Goal: Task Accomplishment & Management: Manage account settings

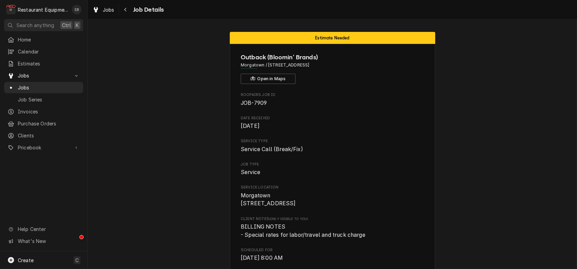
scroll to position [1782, 0]
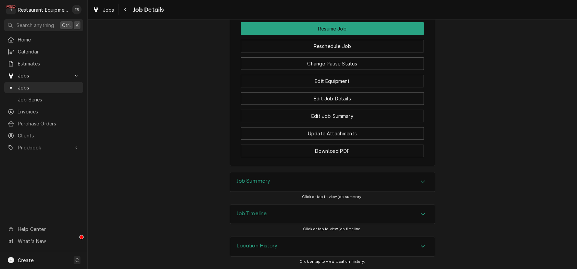
scroll to position [1988, 0]
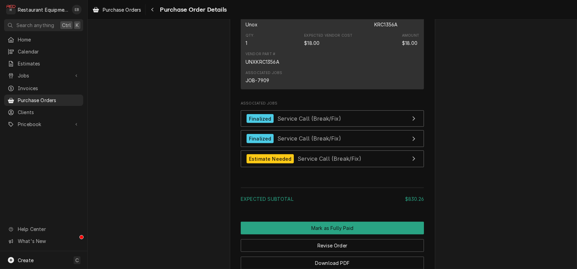
scroll to position [868, 0]
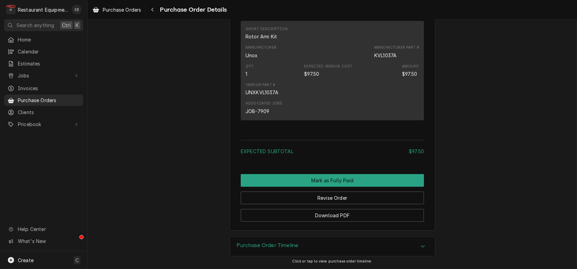
scroll to position [502, 0]
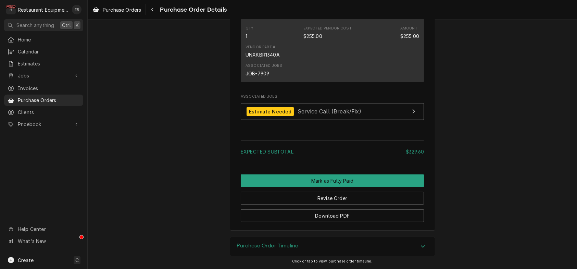
scroll to position [708, 0]
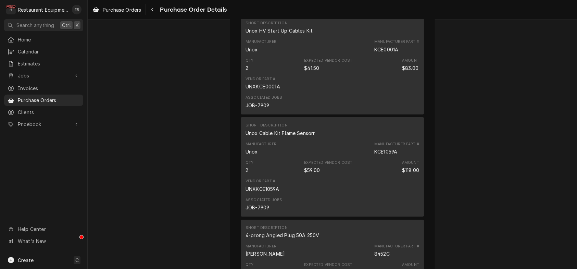
scroll to position [434, 0]
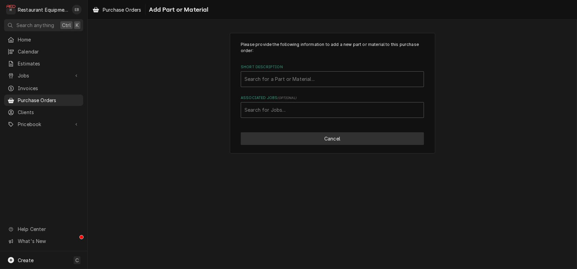
click at [286, 145] on button "Cancel" at bounding box center [332, 138] width 183 height 13
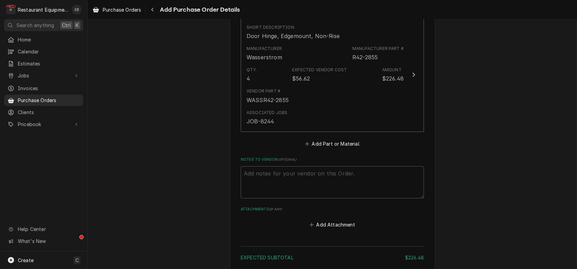
scroll to position [301, 0]
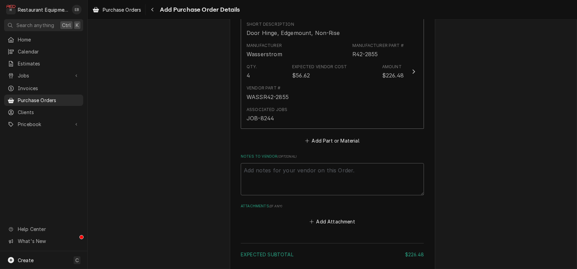
type textarea "x"
click at [331, 145] on button "Add Part or Material" at bounding box center [332, 141] width 57 height 10
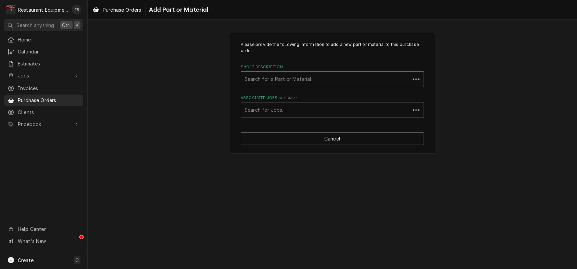
click at [298, 85] on div "Short Description" at bounding box center [326, 79] width 162 height 12
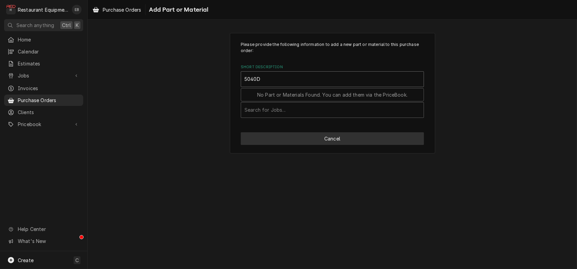
type input "5040D"
click at [303, 145] on button "Cancel" at bounding box center [332, 138] width 183 height 13
type textarea "x"
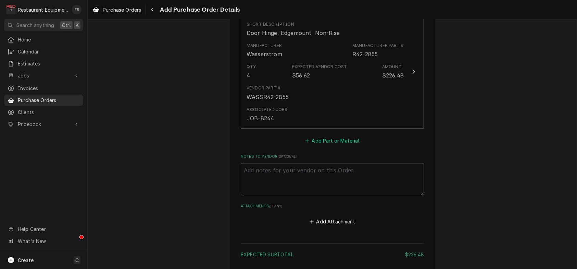
scroll to position [291, 0]
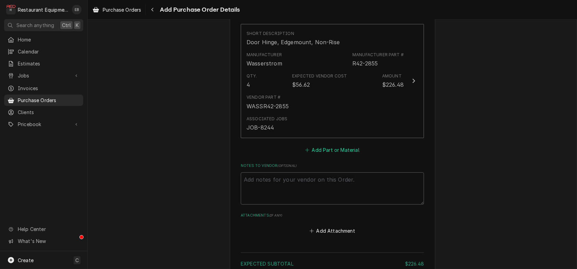
click at [313, 155] on button "Add Part or Material" at bounding box center [332, 150] width 57 height 10
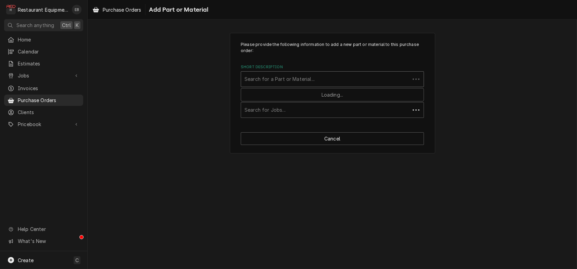
click at [303, 85] on div "Short Description" at bounding box center [326, 79] width 162 height 12
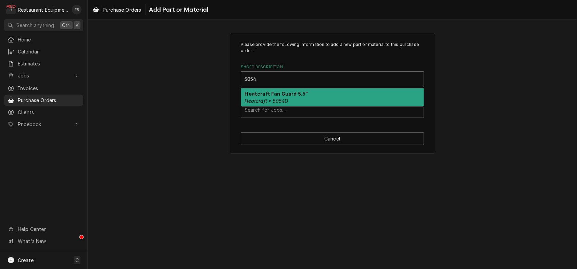
type input "5054D"
click at [308, 105] on div "Heatcraft Fan Guard 5.5" Heatcraft • 5054D" at bounding box center [332, 97] width 183 height 18
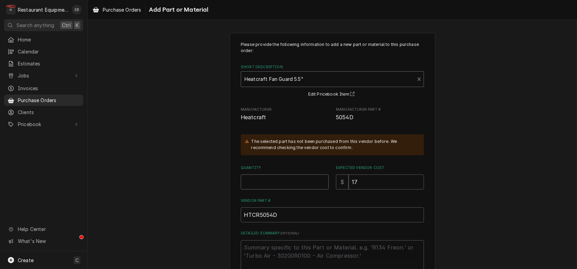
click at [270, 190] on input "Quantity" at bounding box center [285, 181] width 88 height 15
type textarea "x"
type input "1"
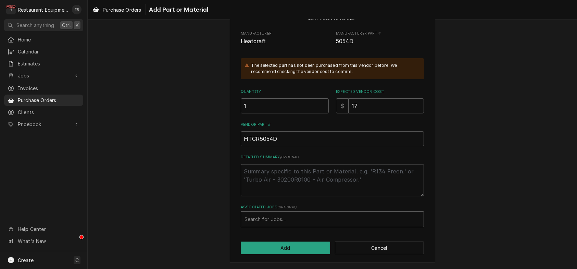
scroll to position [111, 0]
click at [283, 218] on div "Associated Jobs" at bounding box center [333, 219] width 176 height 12
type input "8244"
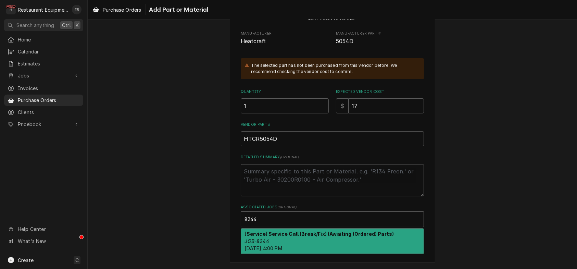
click at [328, 235] on strong "[Service] Service Call (Break/Fix) (Awaiting (Ordered) Parts)" at bounding box center [319, 234] width 149 height 6
type textarea "x"
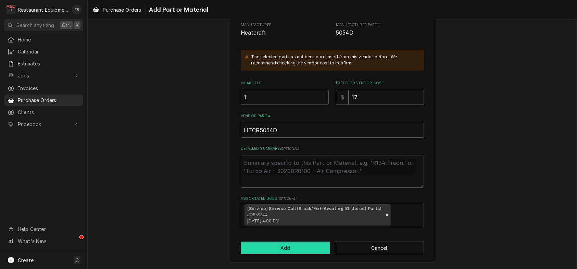
click at [312, 254] on button "Add" at bounding box center [285, 248] width 89 height 13
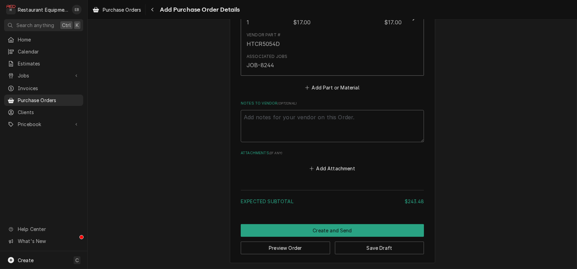
scroll to position [545, 0]
click at [367, 244] on button "Save Draft" at bounding box center [379, 248] width 89 height 13
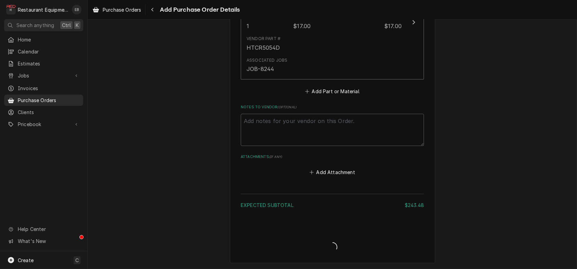
type textarea "x"
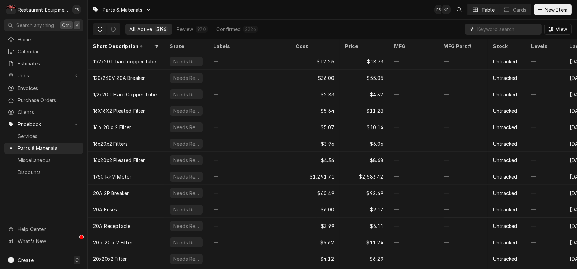
paste input "5054D"
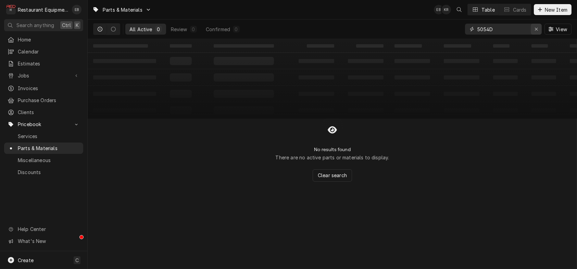
type input "5054D"
click at [535, 29] on icon "Erase input" at bounding box center [537, 29] width 4 height 5
click at [544, 7] on span "New Item" at bounding box center [556, 9] width 25 height 7
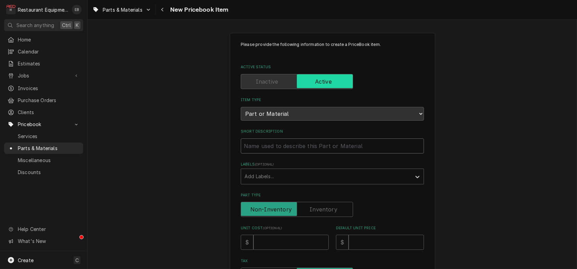
click at [286, 154] on input "Short Description" at bounding box center [332, 145] width 183 height 15
type textarea "x"
type input "H"
type textarea "x"
type input "He"
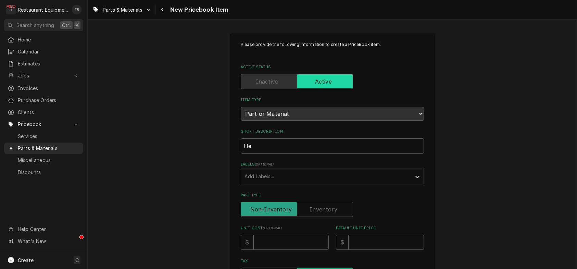
type textarea "x"
type input "Hea"
type textarea "x"
type input "Heat"
type textarea "x"
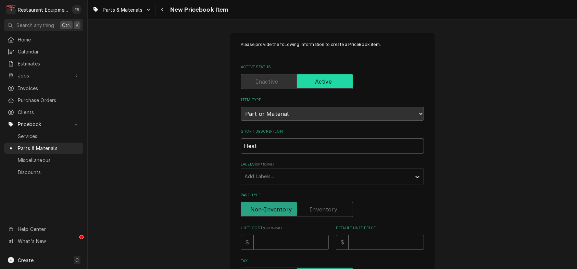
type input "Heatc"
type textarea "x"
type input "Heatcr"
type textarea "x"
type input "Heatcra"
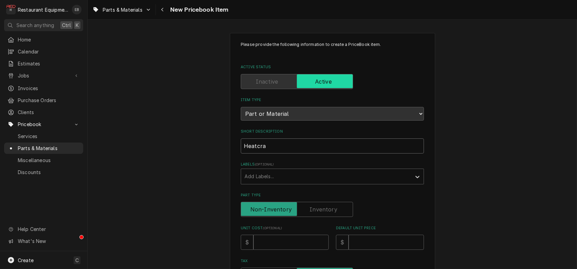
type textarea "x"
type input "Heatcraf"
type textarea "x"
type input "Heatcraft"
type textarea "x"
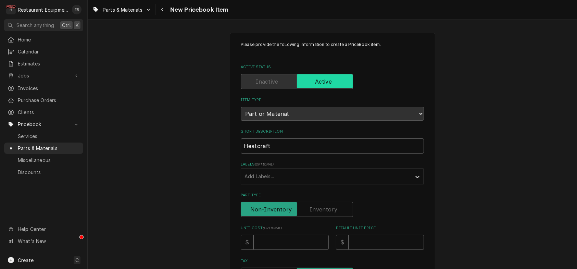
type input "Heatcraft"
type textarea "x"
type input "Heatcraft F"
type textarea "x"
type input "Heatcraft Fa"
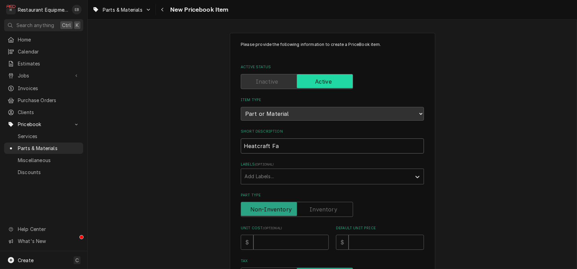
type textarea "x"
type input "Heatcraft Fan"
type textarea "x"
type input "Heatcraft Fan"
type textarea "x"
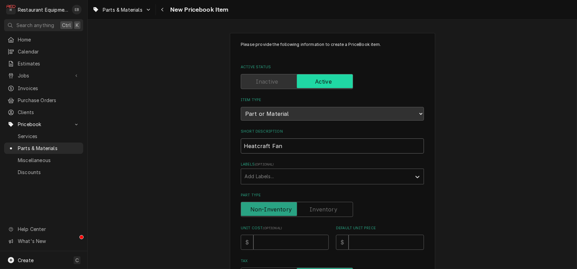
type input "Heatcraft Fan G"
type textarea "x"
type input "Heatcraft Fan Gu"
type textarea "x"
type input "Heatcraft Fan Gua"
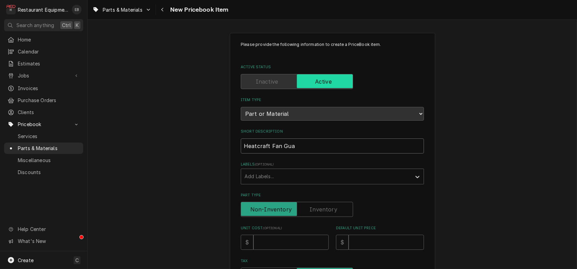
type textarea "x"
type input "Heatcraft Fan Guar"
type textarea "x"
type input "Heatcraft Fan Guard"
type textarea "x"
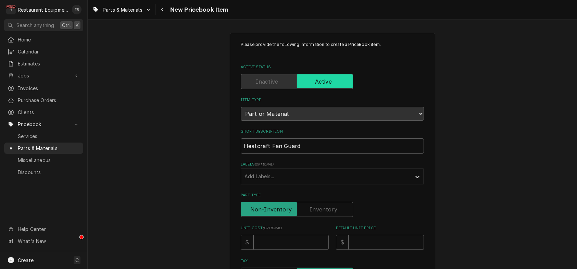
type input "Heatcraft Fan Guard"
type textarea "x"
type input "Heatcraft Fan Guard 5"
type textarea "x"
type input "Heatcraft Fan Guard 5."
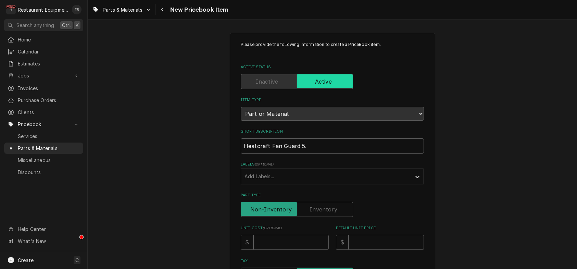
type textarea "x"
type input "Heatcraft Fan Guard 5.5"
type textarea "x"
type input "Heatcraft Fan Guard 5.5""
click at [330, 183] on div "Labels" at bounding box center [326, 176] width 163 height 12
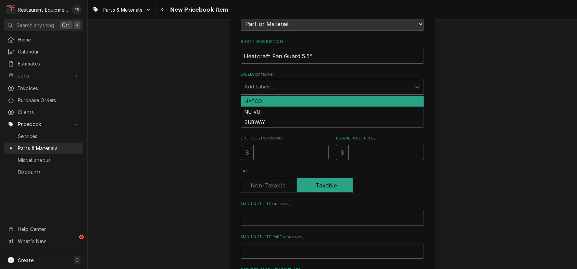
scroll to position [91, 0]
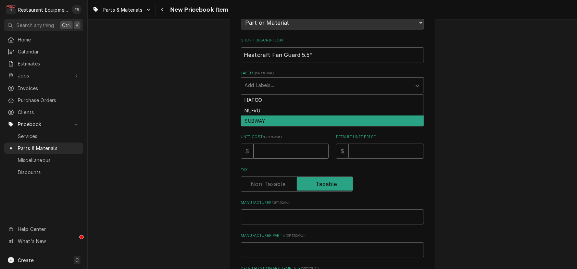
click at [315, 159] on input "Unit Cost ( optional )" at bounding box center [291, 151] width 75 height 15
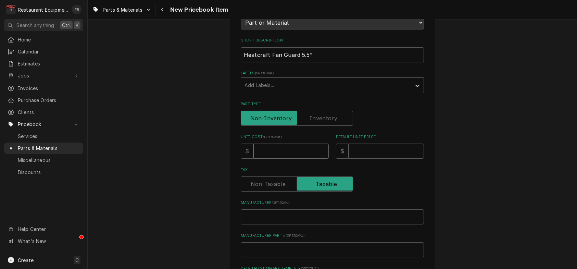
type textarea "x"
type input "1"
type textarea "x"
type input "17"
click at [387, 159] on input "Default Unit Price" at bounding box center [386, 151] width 75 height 15
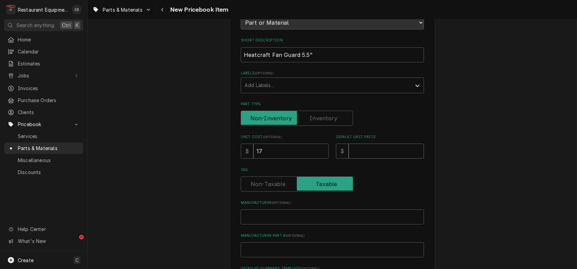
type textarea "x"
type input "2"
type textarea "x"
type input "25"
type textarea "x"
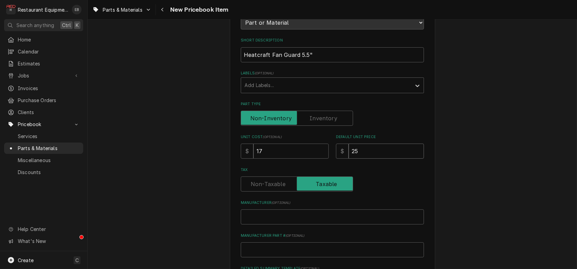
type input "25.9"
type textarea "x"
type input "25.99"
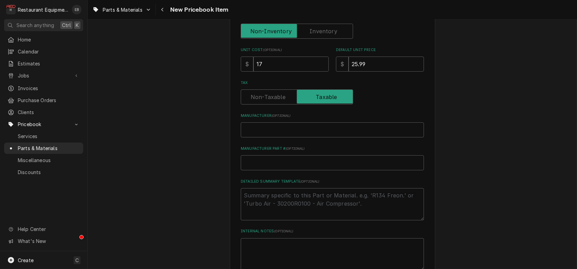
scroll to position [183, 0]
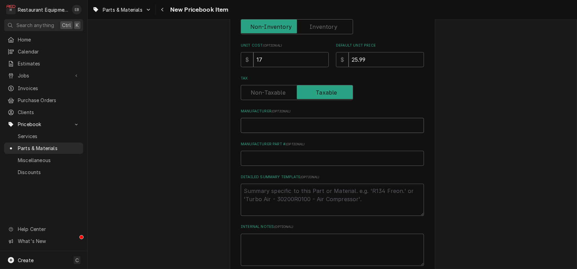
click at [315, 133] on input "Manufacturer ( optional )" at bounding box center [332, 125] width 183 height 15
type textarea "x"
type input "H"
type textarea "x"
type input "He"
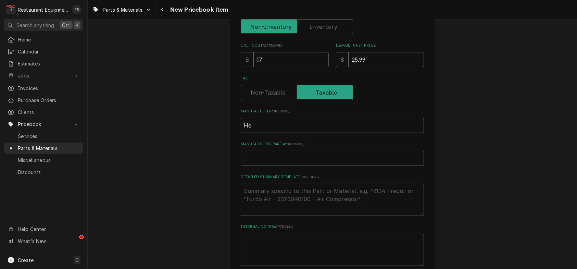
type textarea "x"
type input "Hea"
type textarea "x"
type input "Heat"
type textarea "x"
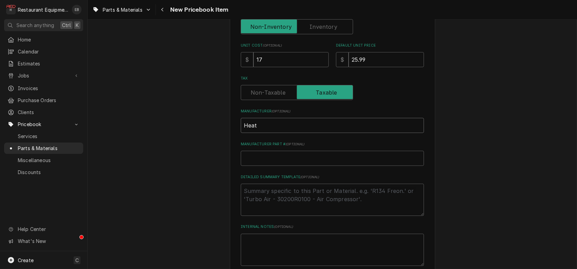
type input "Heat"
type textarea "x"
type input "Heat"
type textarea "x"
type input "Heatc"
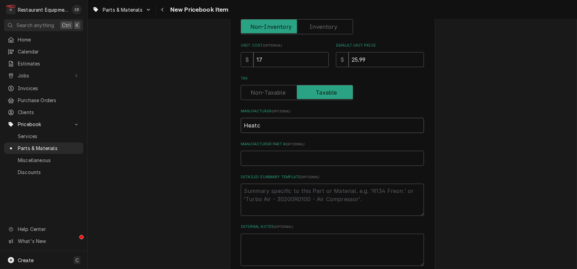
type textarea "x"
type input "Heatcr"
type textarea "x"
type input "Heatcra"
type textarea "x"
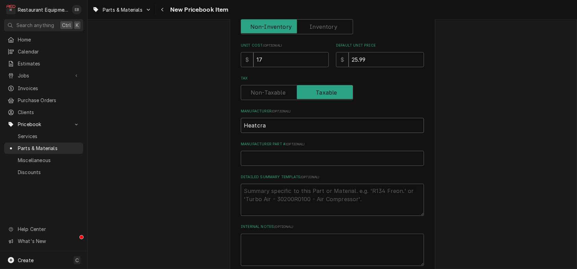
type input "Heatcraf"
type textarea "x"
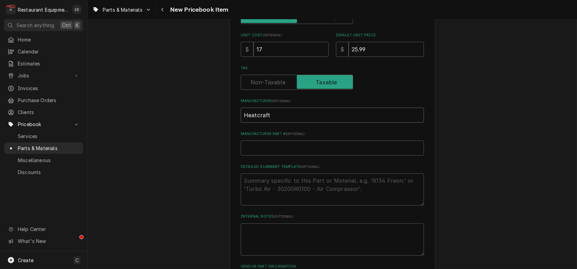
scroll to position [228, 0]
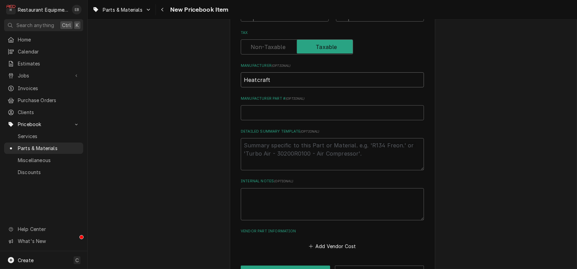
type input "Heatcraft"
click at [307, 120] on input "Manufacturer Part # ( optional )" at bounding box center [332, 112] width 183 height 15
paste input "5054D"
type textarea "x"
type input "5054D"
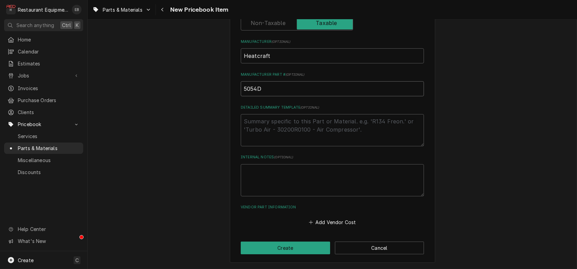
scroll to position [305, 0]
click at [245, 81] on input "5054D" at bounding box center [332, 88] width 183 height 15
type textarea "x"
type input "5054D"
click at [333, 220] on button "Add Vendor Cost" at bounding box center [333, 223] width 50 height 10
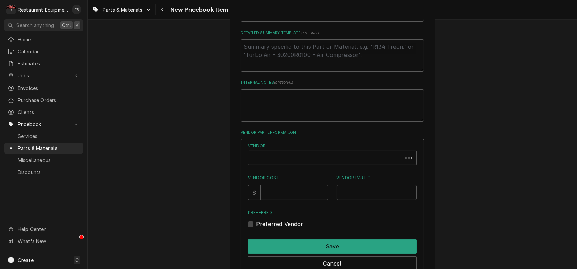
scroll to position [328, 0]
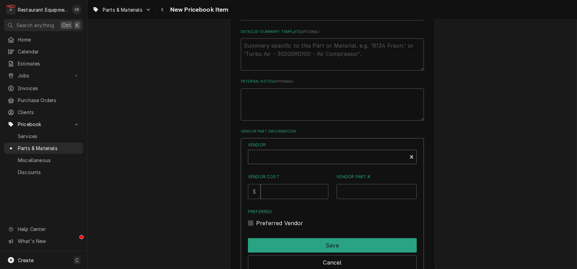
type textarea "x"
click at [334, 168] on div "Vendor" at bounding box center [328, 159] width 152 height 16
type input "parts town"
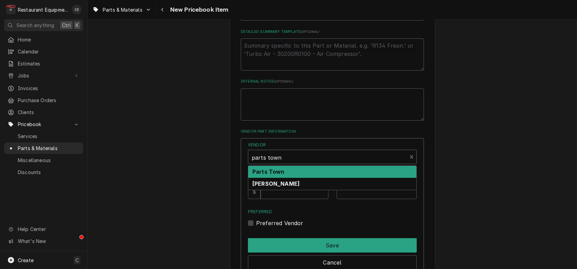
click at [327, 178] on div "Parts Town" at bounding box center [332, 172] width 168 height 12
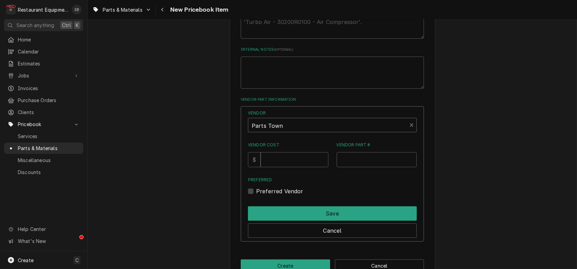
scroll to position [397, 0]
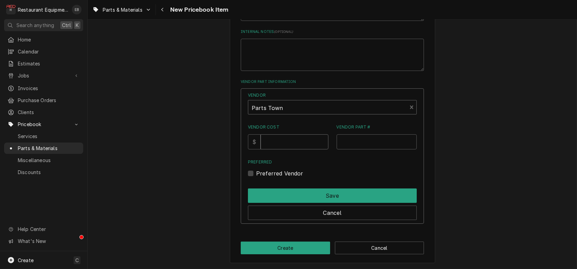
click at [297, 149] on input "Vendor Cost" at bounding box center [295, 141] width 68 height 15
type input "17"
click at [344, 149] on input "Vendor Part #" at bounding box center [377, 141] width 81 height 15
paste input "HTCR5054D"
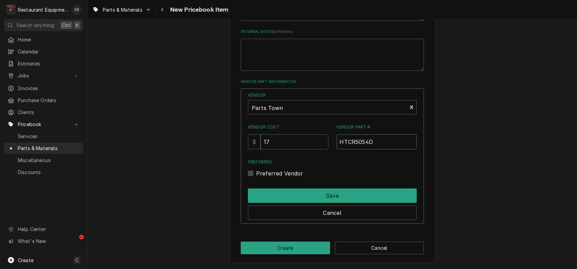
type input "HTCR5054D"
click at [255, 169] on div "Preferred Vendor" at bounding box center [332, 173] width 169 height 8
click at [256, 169] on label "Preferred Vendor" at bounding box center [279, 173] width 47 height 8
click at [256, 169] on input "Preferred" at bounding box center [340, 176] width 169 height 15
checkbox input "true"
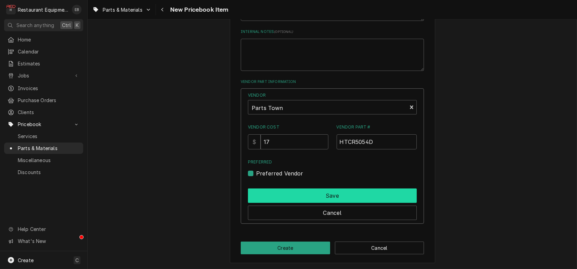
click at [288, 188] on button "Save" at bounding box center [332, 195] width 169 height 14
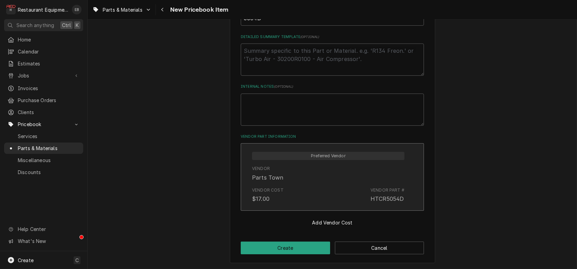
scroll to position [383, 0]
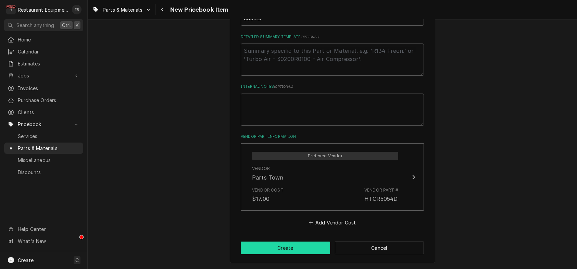
click at [317, 245] on button "Create" at bounding box center [285, 248] width 89 height 13
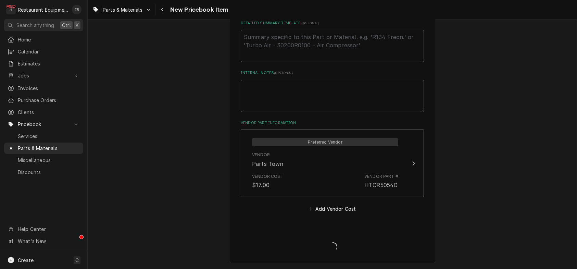
type textarea "x"
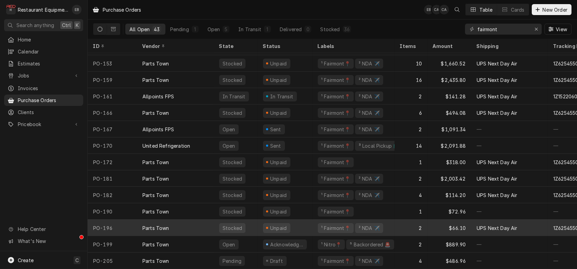
scroll to position [498, 0]
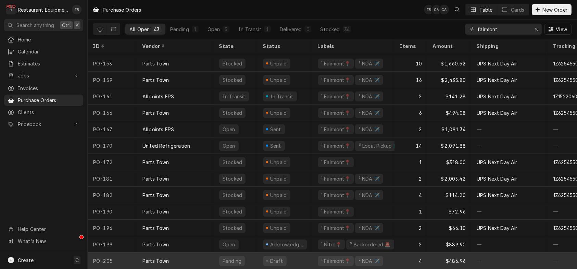
click at [318, 255] on div "¹ Fairmont📍 ² NDA ✈️" at bounding box center [354, 261] width 82 height 16
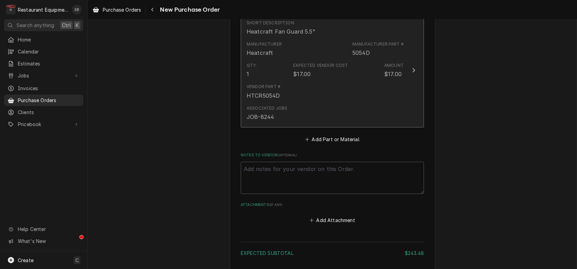
scroll to position [411, 0]
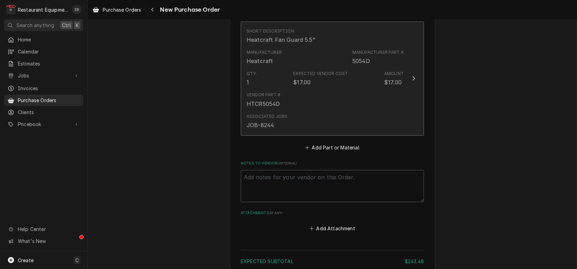
click at [390, 86] on div "$17.00" at bounding box center [393, 82] width 17 height 8
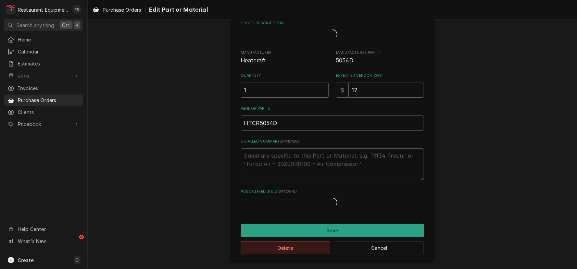
click at [306, 254] on button "Delete" at bounding box center [285, 248] width 89 height 13
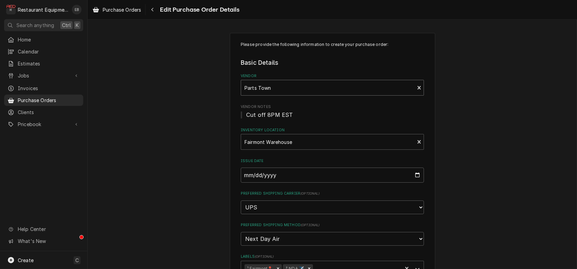
click at [326, 89] on div "Vendor" at bounding box center [328, 88] width 167 height 12
type textarea "x"
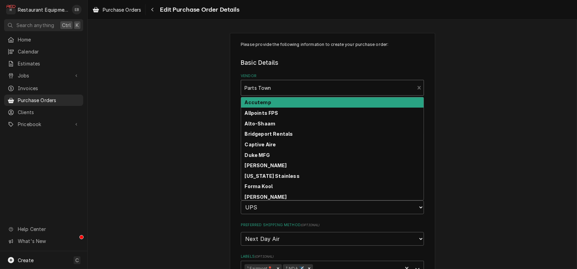
click at [313, 93] on div "Vendor" at bounding box center [328, 88] width 167 height 12
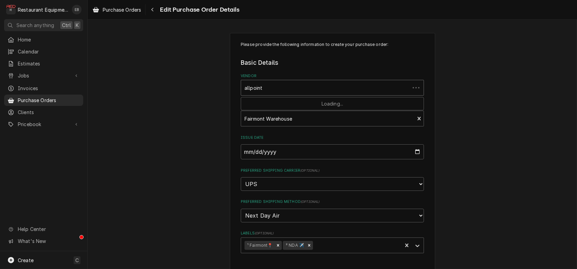
type input "allpoints"
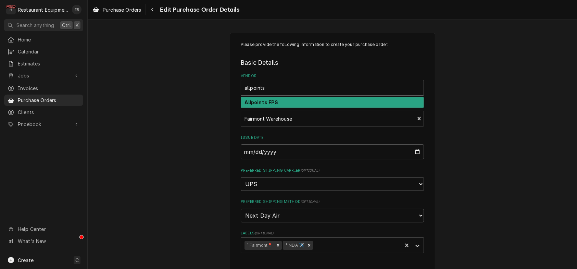
click at [305, 108] on div "Allpoints FPS" at bounding box center [332, 102] width 183 height 11
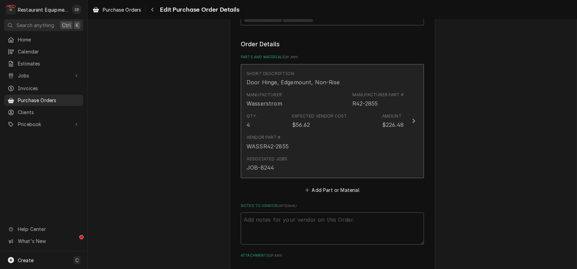
click at [399, 129] on div "$226.48" at bounding box center [393, 125] width 22 height 8
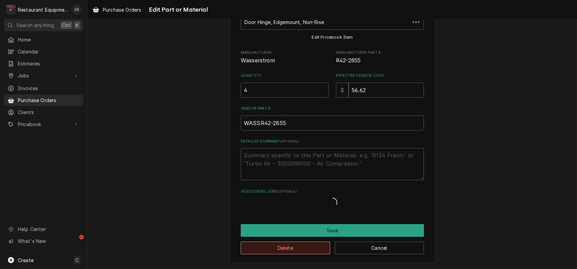
scroll to position [251, 0]
click at [318, 248] on button "Delete" at bounding box center [285, 248] width 89 height 13
type textarea "x"
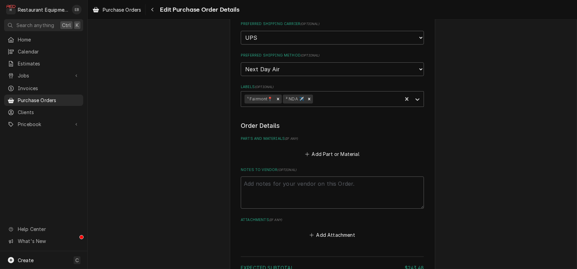
scroll to position [183, 0]
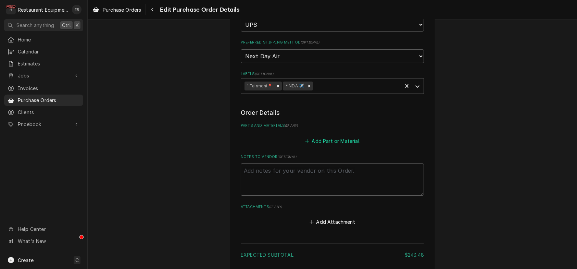
click at [333, 146] on button "Add Part or Material" at bounding box center [332, 141] width 57 height 10
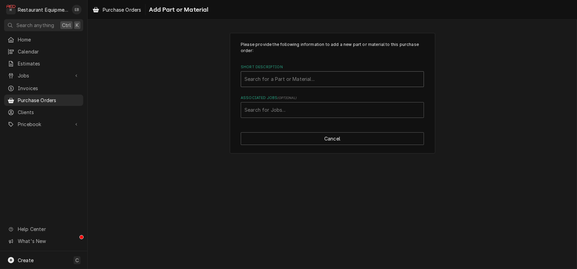
click at [311, 84] on div "Short Description" at bounding box center [333, 79] width 176 height 12
type input "h"
type input "R42-2855"
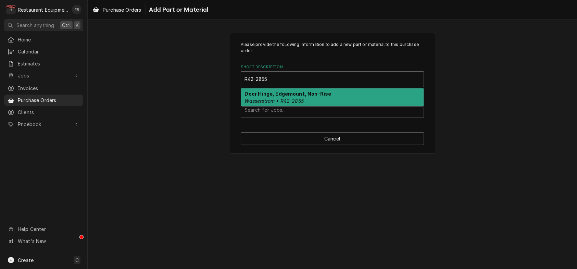
click at [348, 105] on div "Door Hinge, Edgemount, Non-Rise Wasserstrom • R42-2855" at bounding box center [332, 97] width 183 height 18
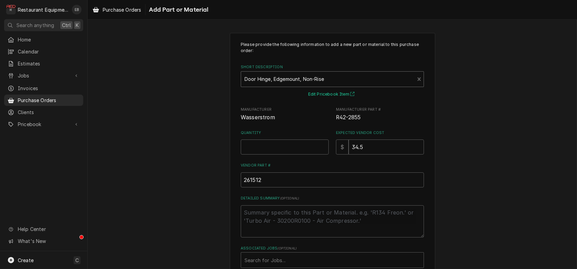
click at [332, 99] on button "Edit Pricebook Item" at bounding box center [332, 94] width 51 height 9
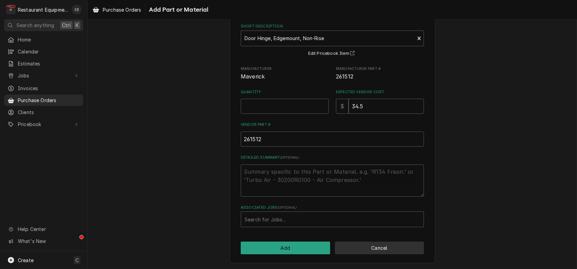
click at [370, 242] on button "Cancel" at bounding box center [379, 248] width 89 height 13
type textarea "x"
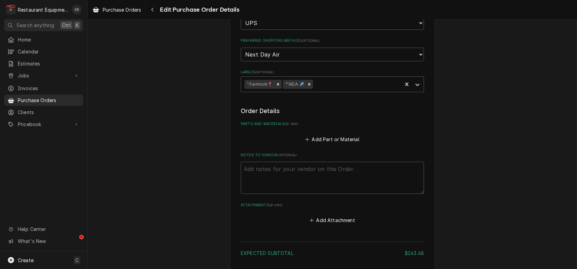
scroll to position [183, 0]
click at [356, 146] on button "Add Part or Material" at bounding box center [332, 141] width 57 height 10
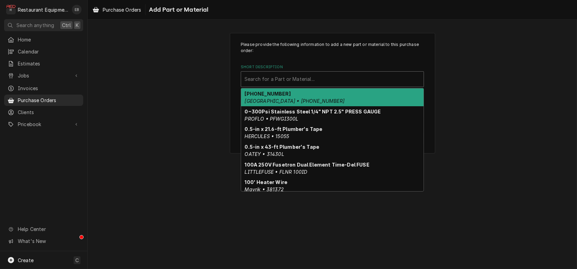
click at [318, 85] on div "Short Description" at bounding box center [333, 79] width 176 height 12
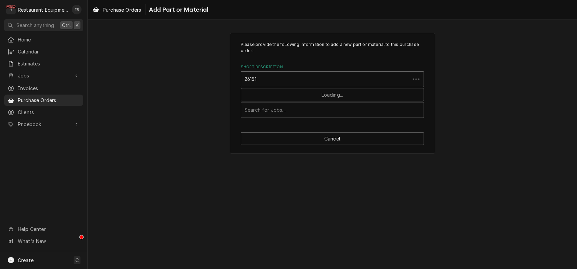
type input "261512"
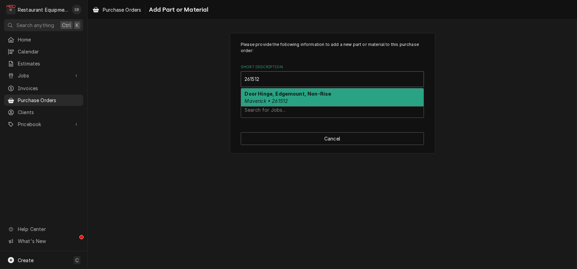
click at [311, 106] on div "Door Hinge, Edgemount, Non-Rise Maverick • 261512" at bounding box center [332, 97] width 183 height 18
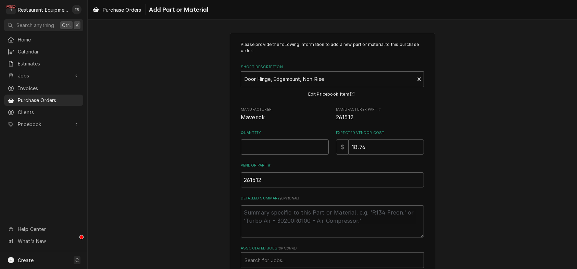
click at [283, 155] on input "Quantity" at bounding box center [285, 146] width 88 height 15
type textarea "x"
type input "1"
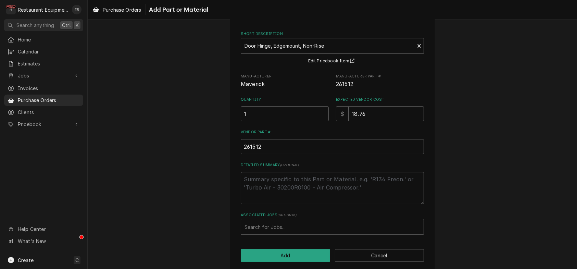
scroll to position [72, 0]
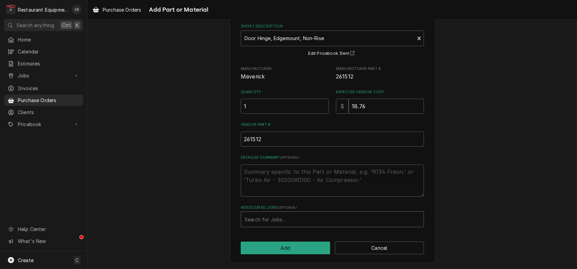
click at [292, 219] on div "Associated Jobs" at bounding box center [333, 219] width 176 height 12
type input "8244"
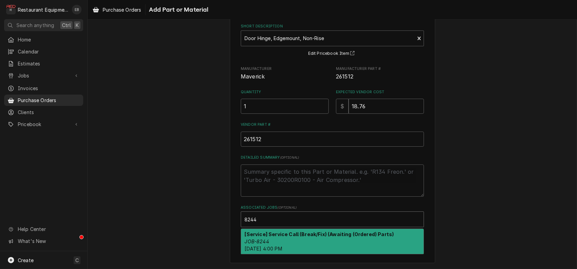
click at [403, 242] on div "[Service] Service Call (Break/Fix) (Awaiting (Ordered) Parts) JOB-8244 [DATE] 4…" at bounding box center [332, 241] width 183 height 25
type textarea "x"
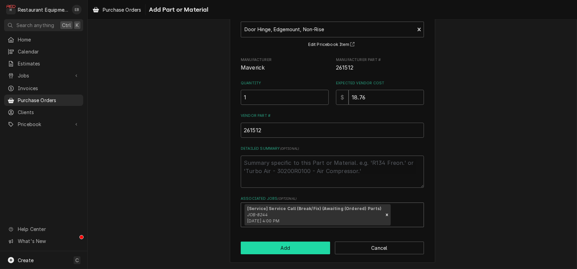
click at [319, 253] on button "Add" at bounding box center [285, 248] width 89 height 13
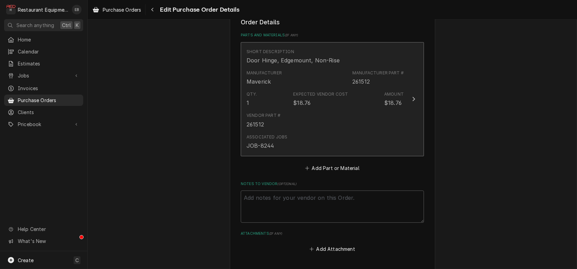
scroll to position [274, 0]
click at [418, 127] on button "Short Description Door Hinge, Edgemount, Non-Rise Manufacturer Maverick Manufac…" at bounding box center [332, 98] width 183 height 114
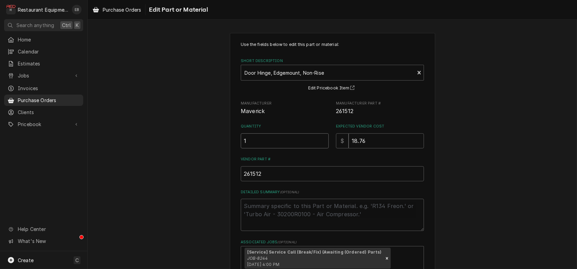
click at [263, 148] on input "1" at bounding box center [285, 140] width 88 height 15
type textarea "x"
type input "4"
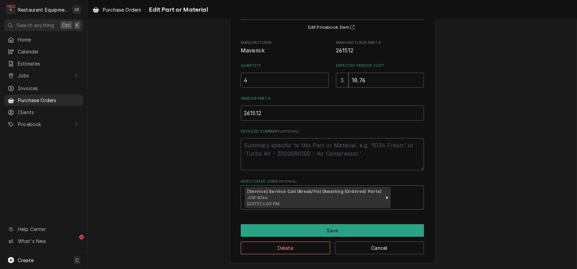
scroll to position [91, 0]
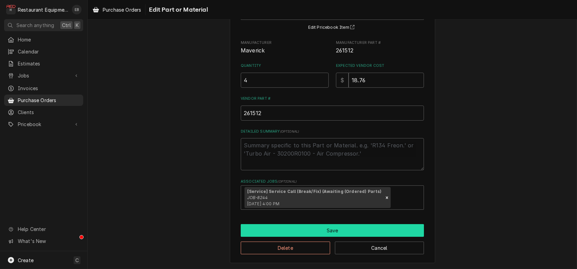
click at [298, 232] on button "Save" at bounding box center [332, 230] width 183 height 13
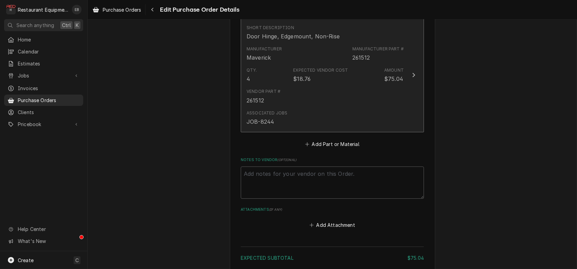
scroll to position [297, 0]
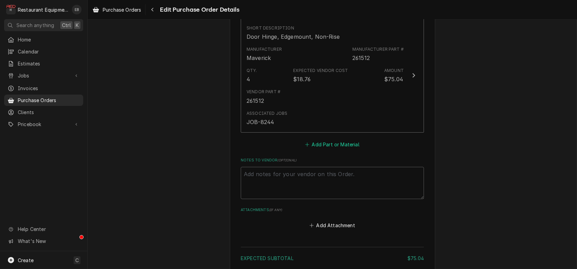
click at [332, 149] on button "Add Part or Material" at bounding box center [332, 144] width 57 height 10
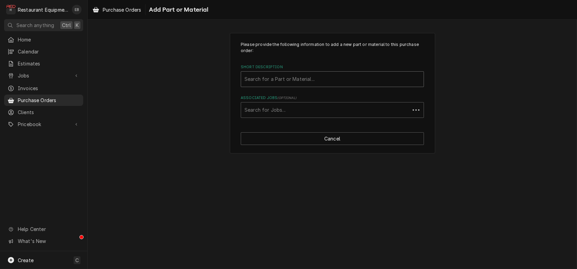
click at [309, 85] on div "Short Description" at bounding box center [333, 79] width 176 height 12
click at [308, 145] on button "Cancel" at bounding box center [332, 138] width 183 height 13
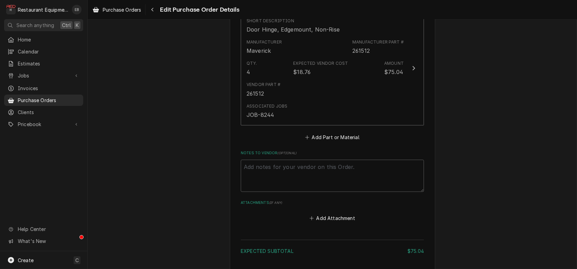
scroll to position [311, 0]
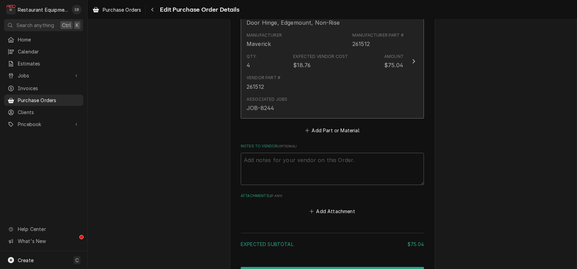
click at [383, 93] on div "Vendor Part # 261512" at bounding box center [325, 82] width 157 height 21
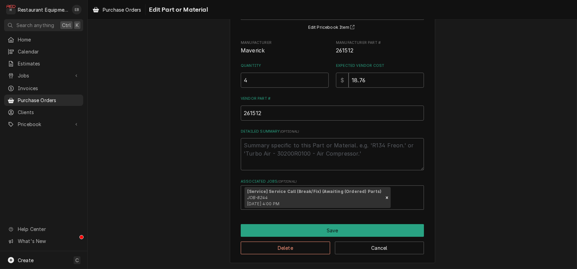
scroll to position [95, 0]
click at [380, 250] on button "Cancel" at bounding box center [379, 248] width 89 height 13
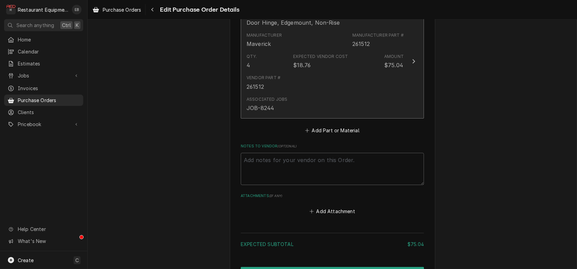
scroll to position [302, 0]
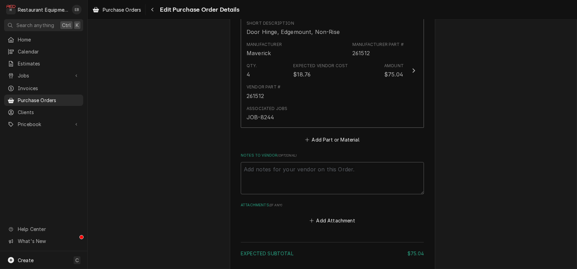
click at [338, 194] on fieldset "Order Details Parts and Materials ( if any ) Short Description Door Hinge, Edge…" at bounding box center [332, 107] width 183 height 236
type textarea "x"
click at [330, 144] on button "Add Part or Material" at bounding box center [332, 140] width 57 height 10
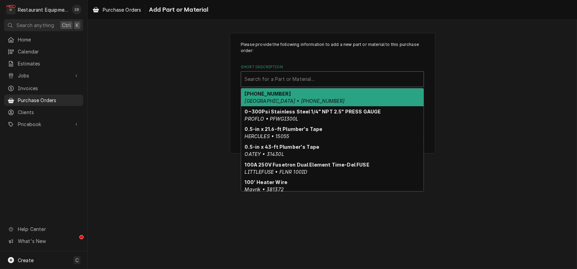
click at [312, 85] on div "Short Description" at bounding box center [333, 79] width 176 height 12
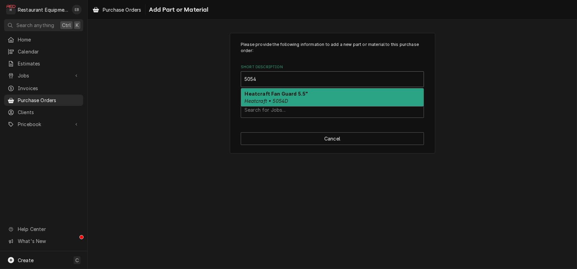
type input "5054D"
click at [304, 106] on div "Heatcraft Fan Guard 5.5" Heatcraft • 5054D" at bounding box center [332, 97] width 183 height 18
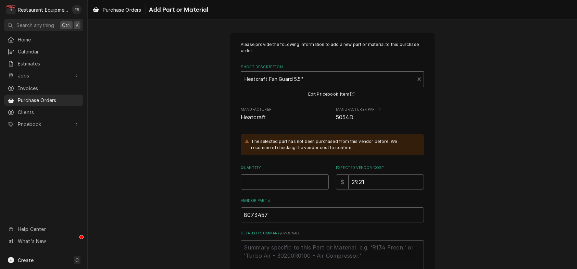
click at [280, 190] on input "Quantity" at bounding box center [285, 181] width 88 height 15
type textarea "x"
type input "1"
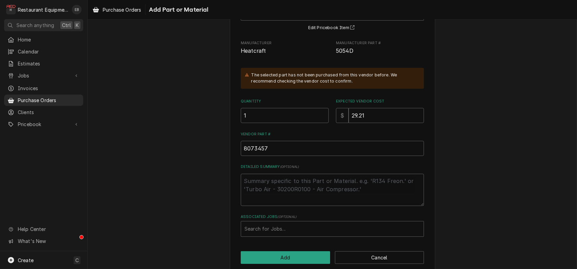
scroll to position [111, 0]
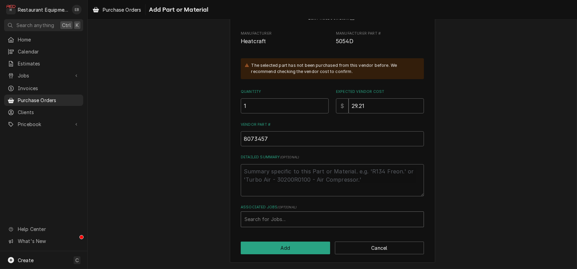
click at [296, 219] on div "Associated Jobs" at bounding box center [333, 219] width 176 height 12
type input "8244"
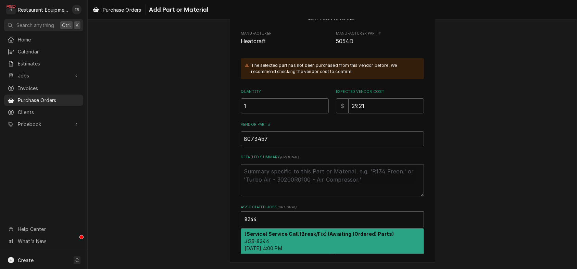
drag, startPoint x: 382, startPoint y: 238, endPoint x: 355, endPoint y: 240, distance: 27.5
click at [382, 238] on div "[Service] Service Call (Break/Fix) (Awaiting (Ordered) Parts) JOB-8244 Mon, Jul…" at bounding box center [332, 241] width 183 height 25
type textarea "x"
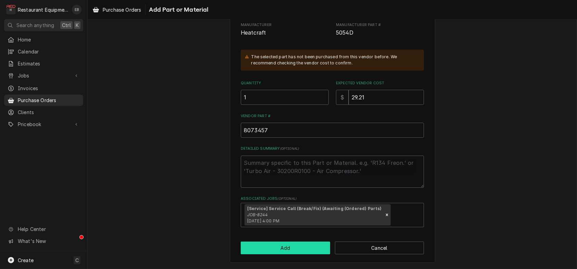
click at [277, 254] on button "Add" at bounding box center [285, 248] width 89 height 13
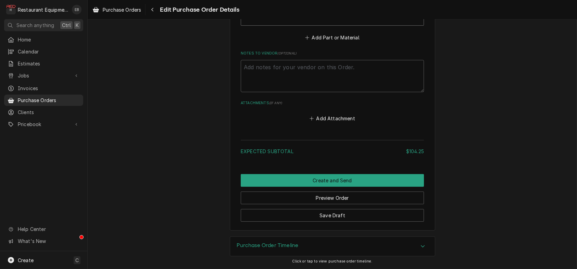
scroll to position [600, 0]
click at [384, 211] on button "Save Draft" at bounding box center [332, 215] width 183 height 13
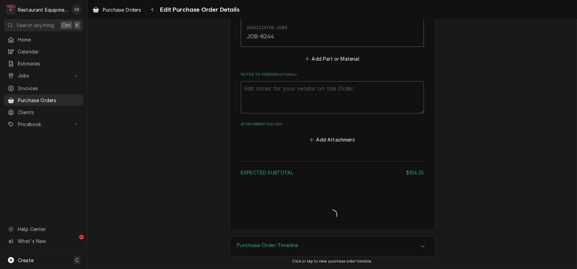
type textarea "x"
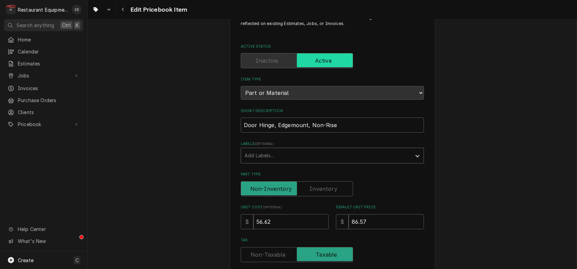
scroll to position [46, 0]
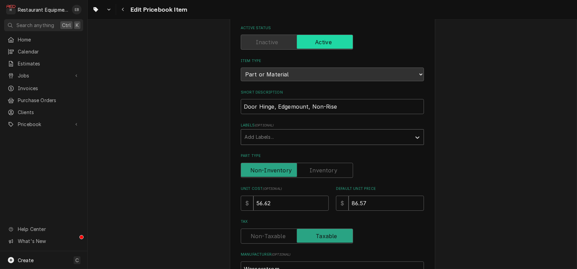
click at [303, 143] on div "Labels" at bounding box center [326, 137] width 163 height 12
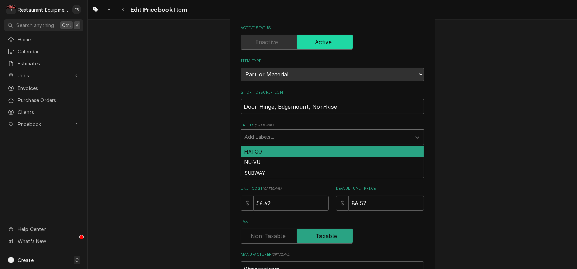
click at [303, 143] on div "Labels" at bounding box center [326, 137] width 163 height 12
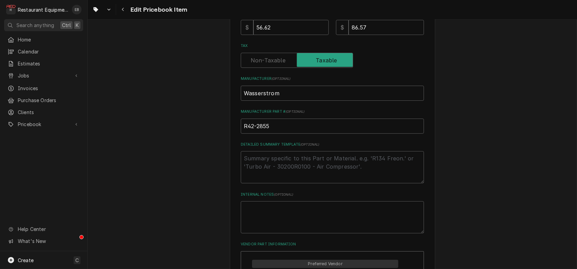
scroll to position [228, 0]
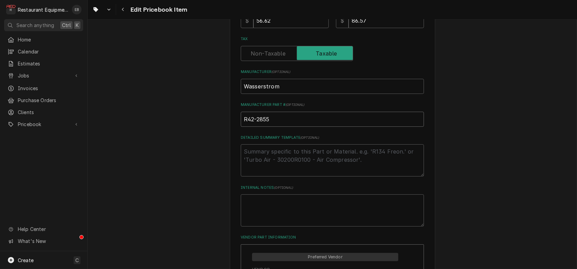
drag, startPoint x: 262, startPoint y: 166, endPoint x: 213, endPoint y: 153, distance: 50.8
click at [191, 157] on div "Use the fields below to edit this PriceBook item. Note that changes made here w…" at bounding box center [333, 132] width 490 height 669
type textarea "x"
drag, startPoint x: 251, startPoint y: 119, endPoint x: 148, endPoint y: 115, distance: 102.9
click at [133, 115] on div "Use the fields below to edit this PriceBook item. Note that changes made here w…" at bounding box center [333, 132] width 490 height 669
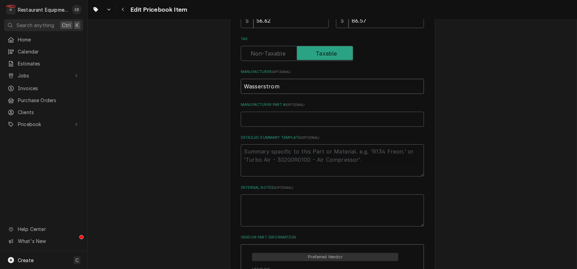
type textarea "x"
type input "M"
type textarea "x"
type input "Ma"
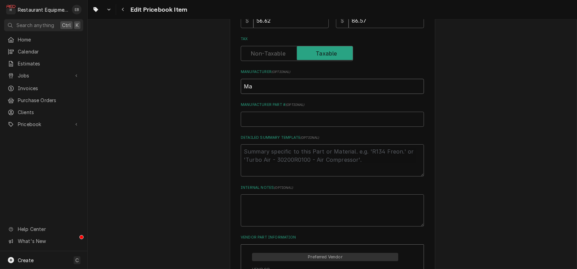
type textarea "x"
type input "Mav"
type textarea "x"
type input "Mave"
type textarea "x"
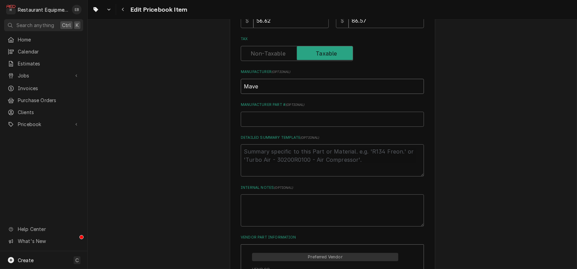
type input "Maver"
type textarea "x"
type input "Maveri"
type textarea "x"
type input "Maveric"
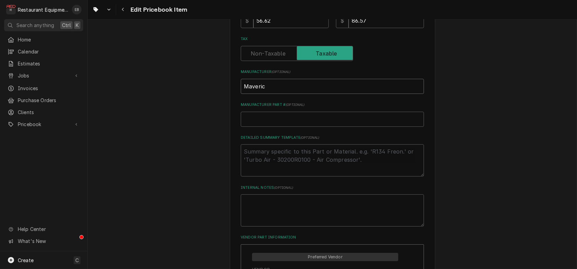
type textarea "x"
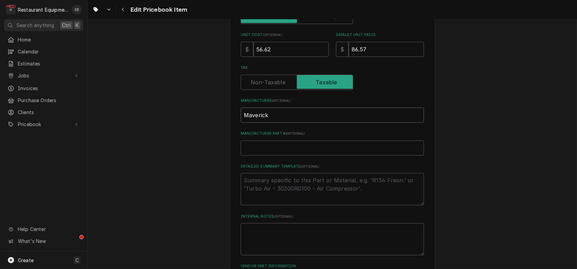
scroll to position [206, 0]
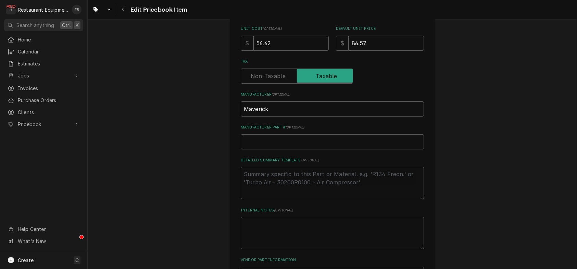
type input "Maverick"
drag, startPoint x: 167, startPoint y: 78, endPoint x: 256, endPoint y: 76, distance: 89.1
click at [169, 78] on div "Use the fields below to edit this PriceBook item. Note that changes made here w…" at bounding box center [333, 155] width 490 height 669
type textarea "x"
drag, startPoint x: 379, startPoint y: 78, endPoint x: 308, endPoint y: 93, distance: 72.2
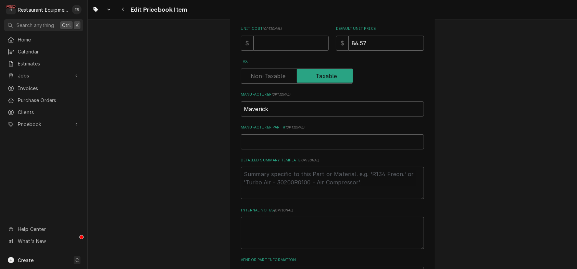
click at [271, 101] on div "Use the fields below to edit this PriceBook item. Note that changes made here w…" at bounding box center [332, 133] width 183 height 595
type textarea "x"
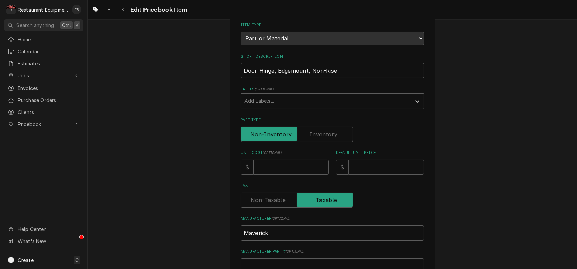
scroll to position [69, 0]
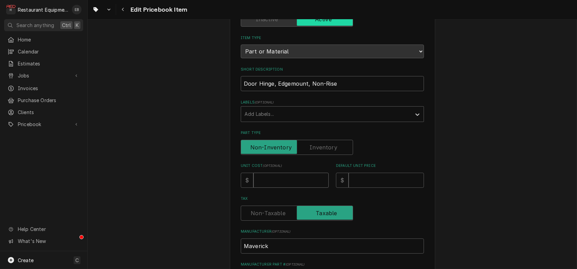
click at [277, 188] on input "Unit Cost ( optional )" at bounding box center [291, 180] width 75 height 15
type textarea "x"
type input "1"
type textarea "x"
type input "18"
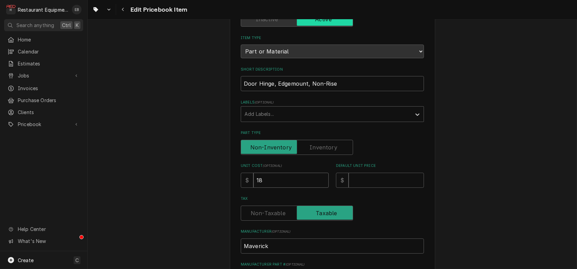
type textarea "x"
type input "18.7"
type textarea "x"
type input "18.76"
click at [370, 188] on input "Default Unit Price" at bounding box center [386, 180] width 75 height 15
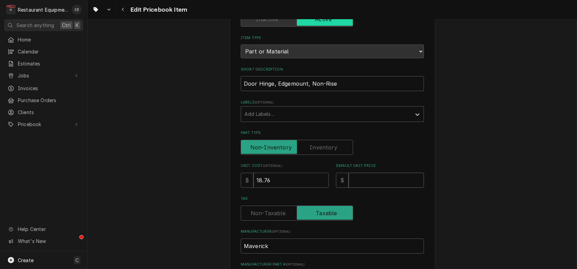
type textarea "x"
type input "3"
type textarea "x"
type input "34"
type textarea "x"
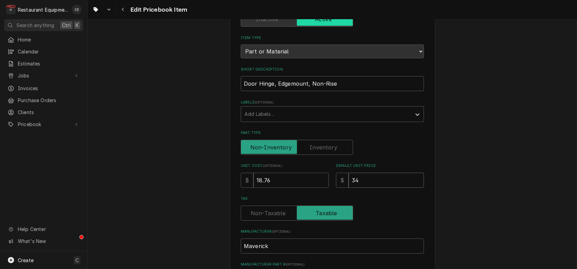
type input "34.5"
type textarea "x"
type input "34.50"
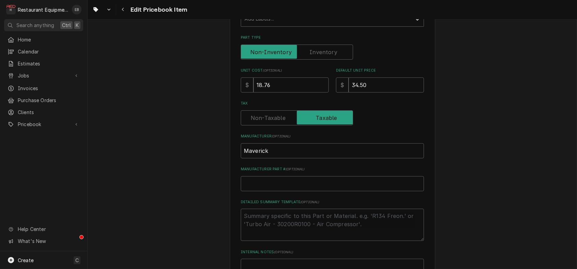
scroll to position [183, 0]
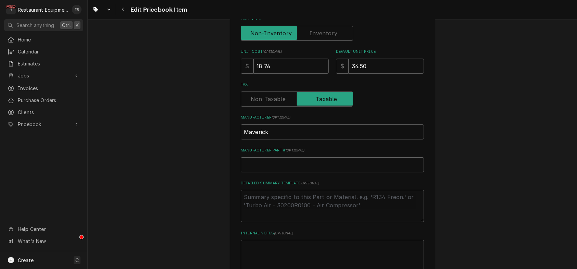
click at [248, 172] on input "Manufacturer Part # ( optional )" at bounding box center [332, 164] width 183 height 15
paste input "261512"
type textarea "x"
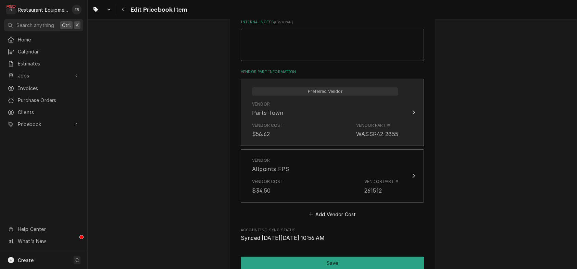
scroll to position [411, 0]
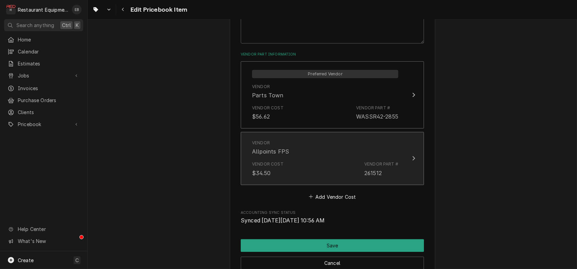
type input "261512"
click at [372, 158] on div "Vendor Allpoints FPS" at bounding box center [325, 147] width 146 height 21
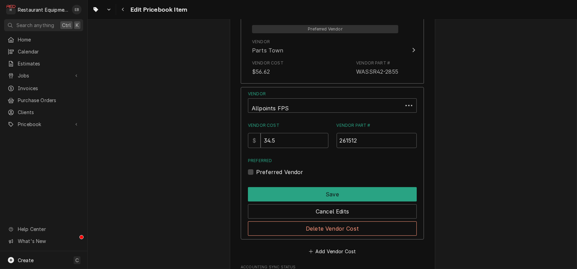
scroll to position [480, 0]
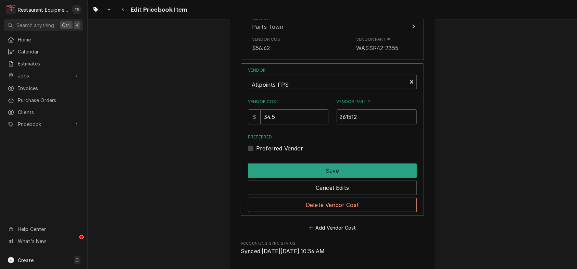
click at [256, 153] on label "Preferred Vendor" at bounding box center [279, 148] width 47 height 8
click at [256, 159] on input "Preferred" at bounding box center [340, 151] width 169 height 15
checkbox input "true"
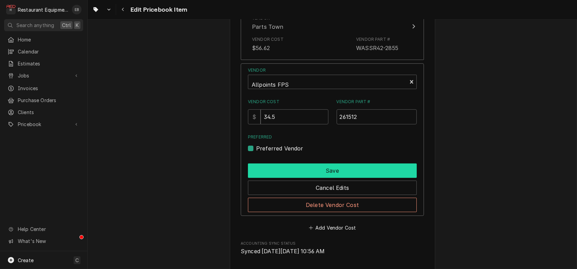
click at [290, 178] on button "Save" at bounding box center [332, 170] width 169 height 14
type textarea "x"
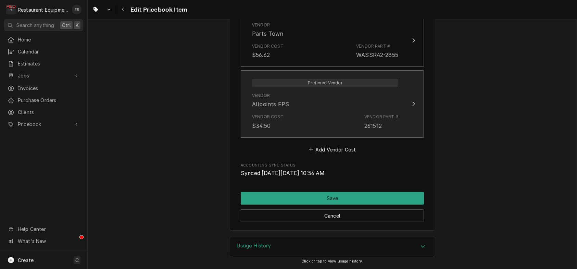
click at [334, 111] on div "Vendor Allpoints FPS" at bounding box center [325, 100] width 146 height 21
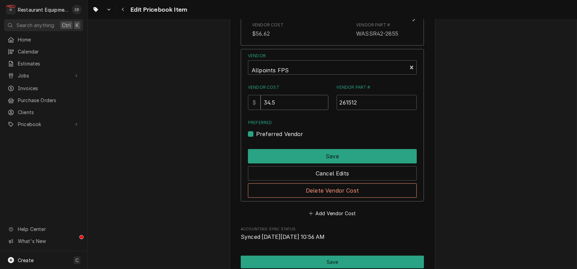
drag, startPoint x: 219, startPoint y: 171, endPoint x: 229, endPoint y: 171, distance: 9.9
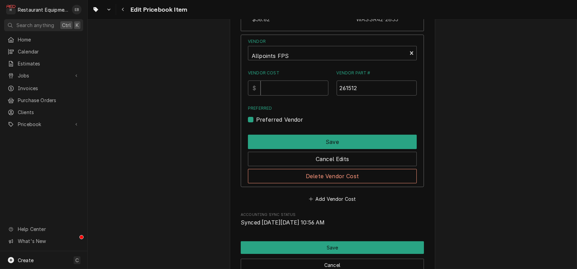
scroll to position [502, 0]
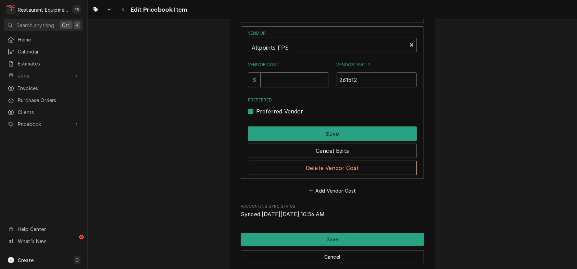
click at [299, 87] on input "Vendor Cost" at bounding box center [295, 79] width 68 height 15
type input "18.76"
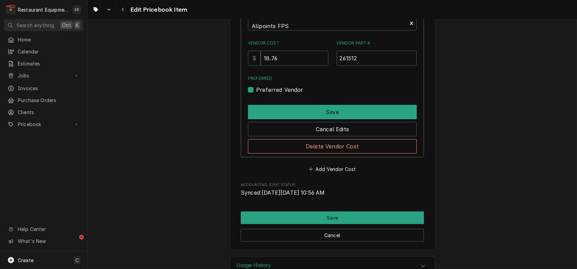
scroll to position [525, 0]
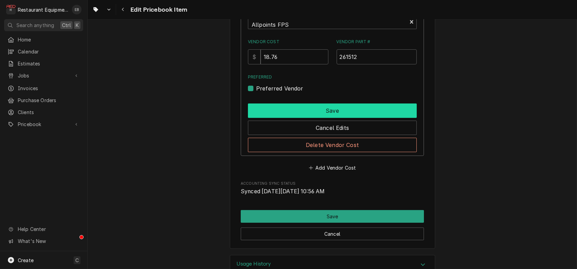
click at [335, 118] on button "Save" at bounding box center [332, 111] width 169 height 14
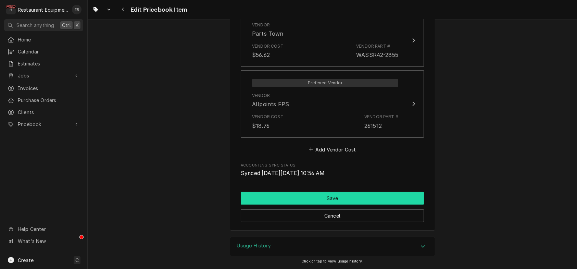
click at [346, 198] on button "Save" at bounding box center [332, 198] width 183 height 13
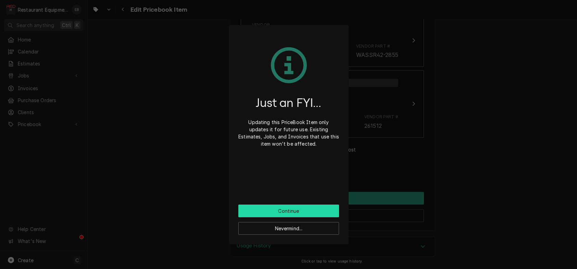
click at [320, 216] on button "Continue" at bounding box center [289, 211] width 101 height 13
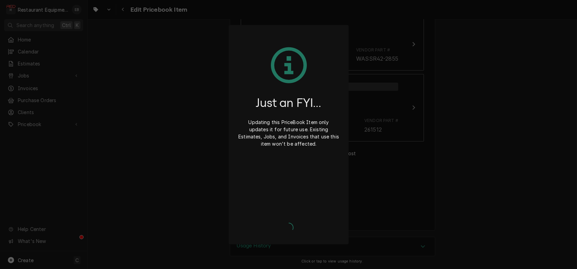
type textarea "x"
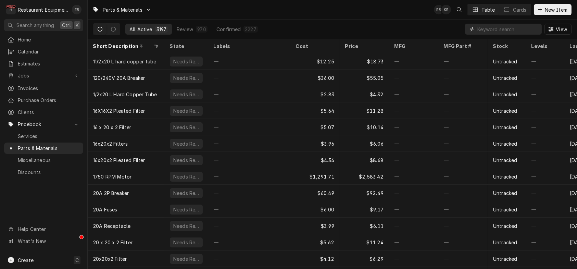
click at [510, 34] on input "Dynamic Content Wrapper" at bounding box center [508, 29] width 61 height 11
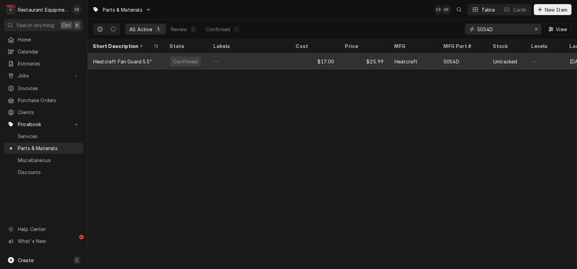
type input "5054D"
click at [314, 59] on div "$17.00" at bounding box center [315, 61] width 49 height 16
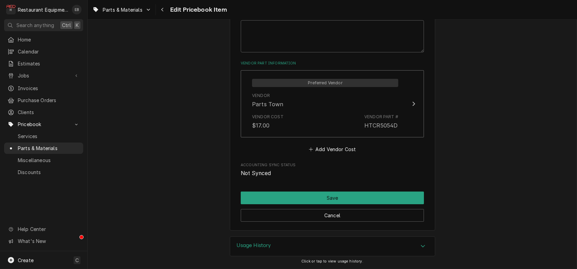
scroll to position [434, 0]
click at [322, 154] on button "Add Vendor Cost" at bounding box center [333, 150] width 50 height 10
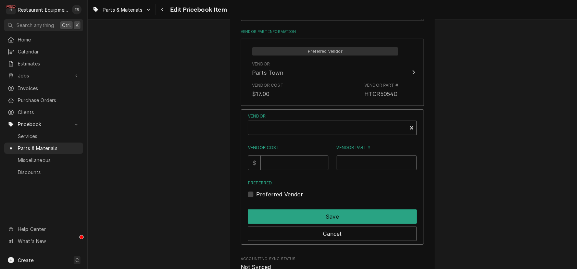
type textarea "x"
click at [296, 139] on div "Vendor" at bounding box center [328, 130] width 152 height 16
type input "allpoint"
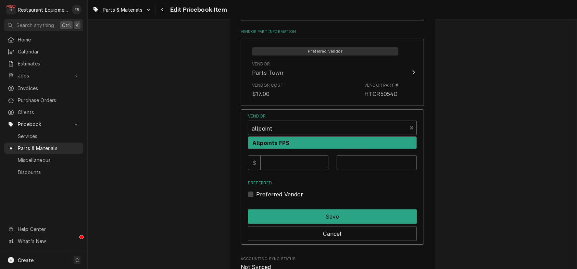
click at [296, 149] on div "Allpoints FPS" at bounding box center [332, 143] width 168 height 12
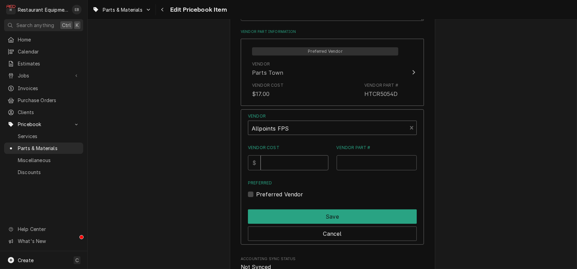
click at [286, 170] on input "Vendor Cost" at bounding box center [295, 162] width 68 height 15
type input "29.21"
drag, startPoint x: 343, startPoint y: 231, endPoint x: 338, endPoint y: 227, distance: 5.6
click at [341, 170] on input "Vendor Part #" at bounding box center [377, 162] width 81 height 15
paste input "8073457"
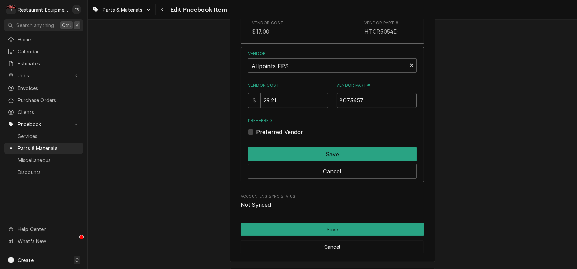
scroll to position [525, 0]
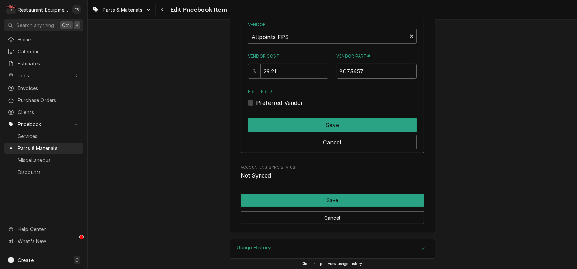
type input "8073457"
click at [256, 107] on label "Preferred Vendor" at bounding box center [279, 103] width 47 height 8
click at [256, 114] on input "Preferred" at bounding box center [340, 106] width 169 height 15
checkbox input "true"
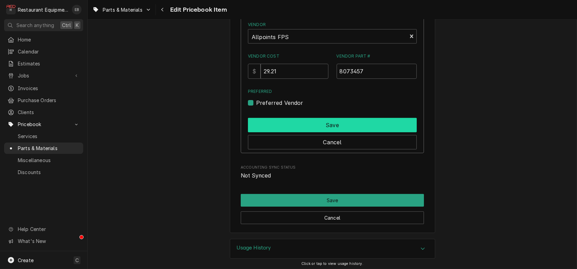
click at [274, 132] on button "Save" at bounding box center [332, 125] width 169 height 14
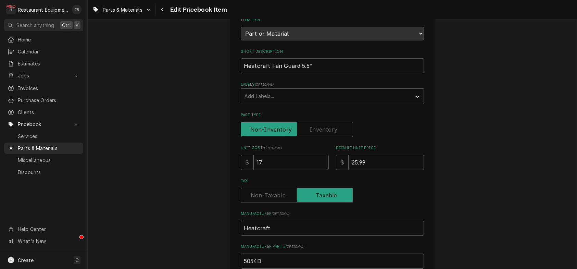
scroll to position [69, 0]
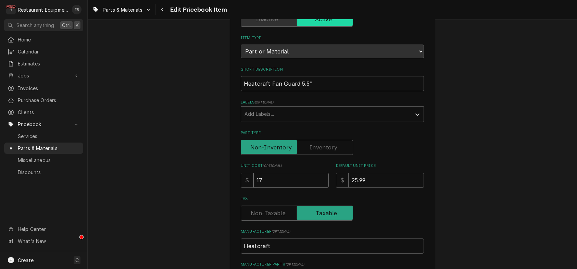
drag, startPoint x: 272, startPoint y: 211, endPoint x: 240, endPoint y: 208, distance: 32.0
click at [241, 188] on div "$ 17" at bounding box center [285, 180] width 88 height 15
type textarea "x"
type input "2"
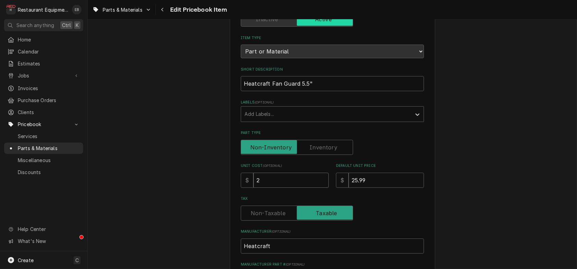
type textarea "x"
type input "29"
type textarea "x"
type input "29.2"
type textarea "x"
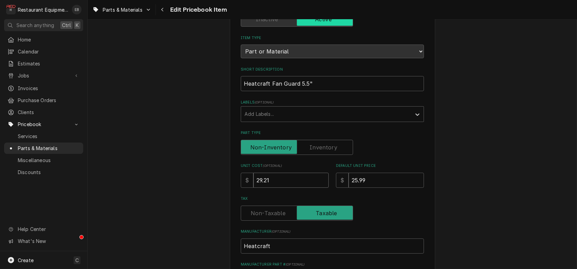
type input "29.21"
drag, startPoint x: 372, startPoint y: 208, endPoint x: 353, endPoint y: 212, distance: 18.6
click at [338, 188] on div "$ 25.99" at bounding box center [380, 180] width 88 height 15
type textarea "x"
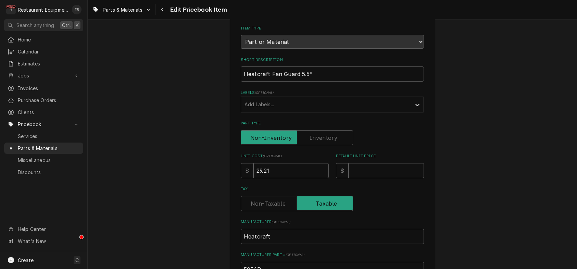
scroll to position [91, 0]
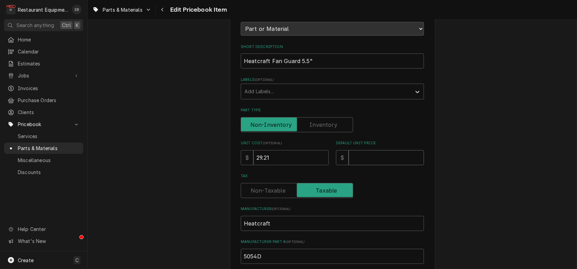
drag, startPoint x: 369, startPoint y: 189, endPoint x: 405, endPoint y: 181, distance: 37.2
click at [369, 165] on input "Default Unit Price" at bounding box center [386, 157] width 75 height 15
type textarea "x"
type input "3"
type textarea "x"
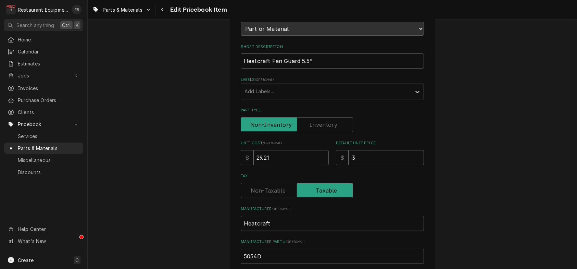
type input "34"
type textarea "x"
type input "3"
type textarea "x"
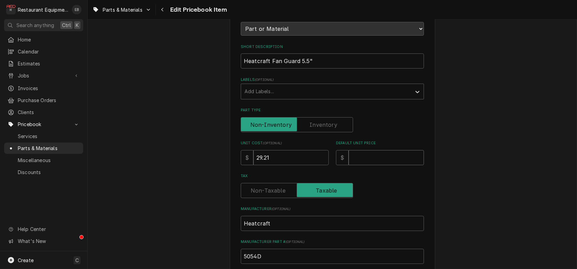
type input "4"
type textarea "x"
type input "44"
type textarea "x"
type input "44.6"
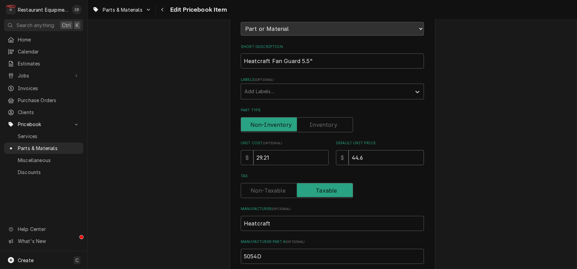
type textarea "x"
type input "44.66"
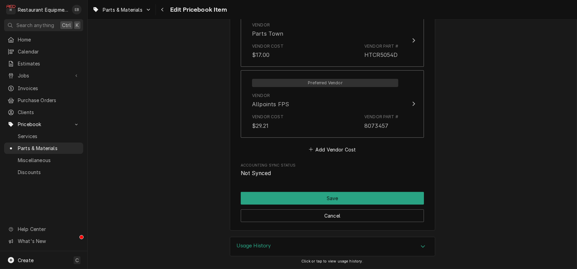
scroll to position [502, 0]
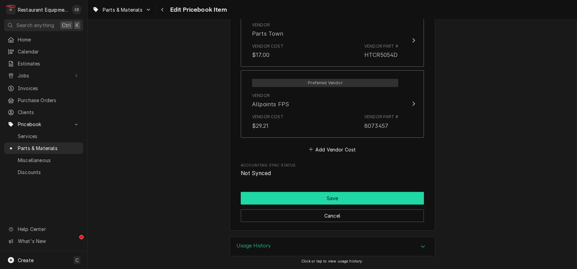
click at [313, 205] on button "Save" at bounding box center [332, 198] width 183 height 13
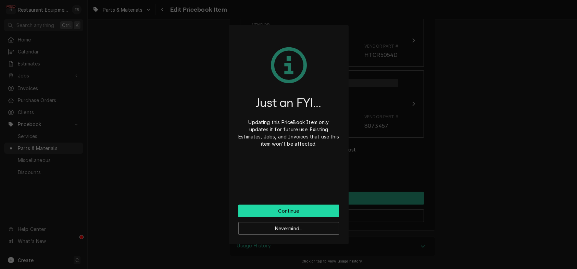
click at [313, 212] on button "Continue" at bounding box center [289, 211] width 101 height 13
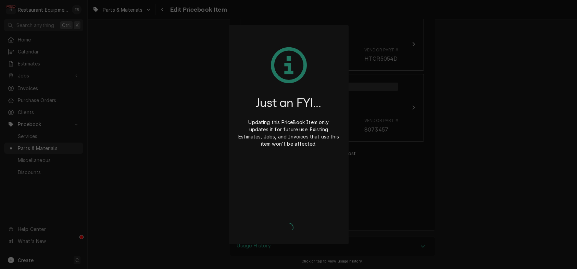
type textarea "x"
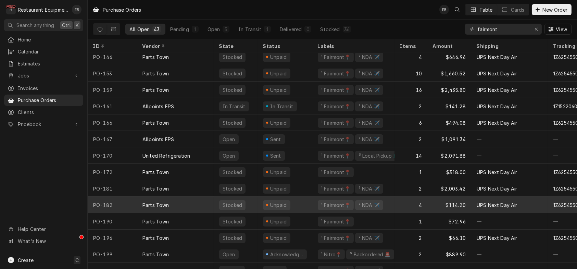
scroll to position [498, 0]
